Goal: Information Seeking & Learning: Learn about a topic

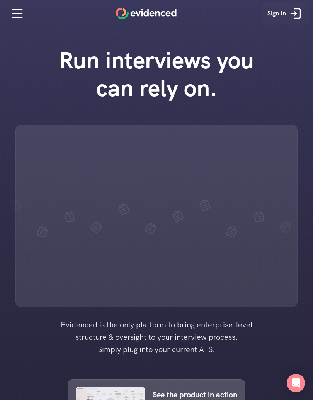
click at [295, 10] on icon at bounding box center [295, 13] width 15 height 15
